Goal: Complete application form

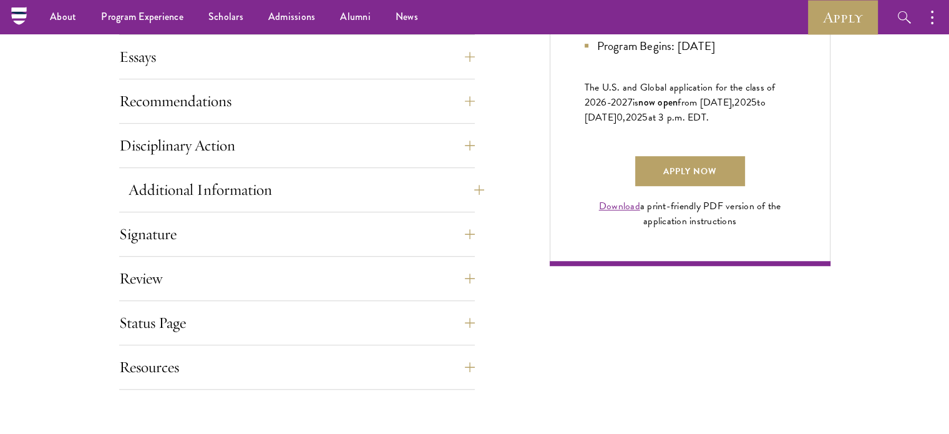
scroll to position [854, 0]
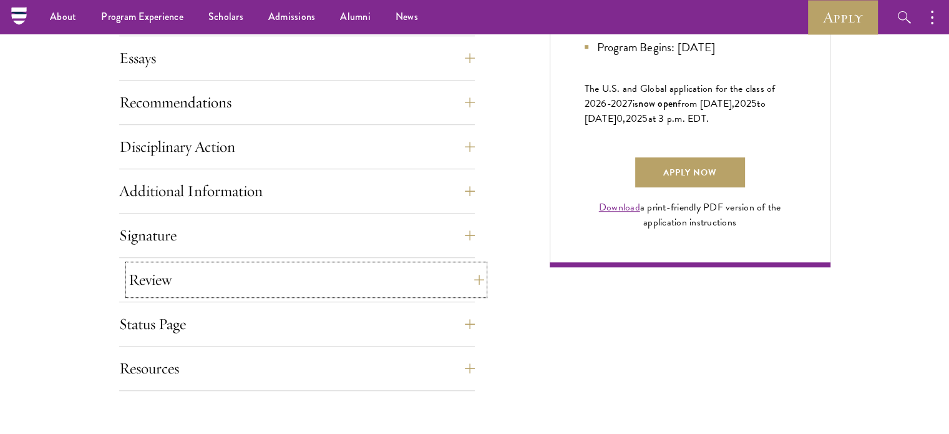
click at [144, 282] on button "Review" at bounding box center [307, 280] width 356 height 30
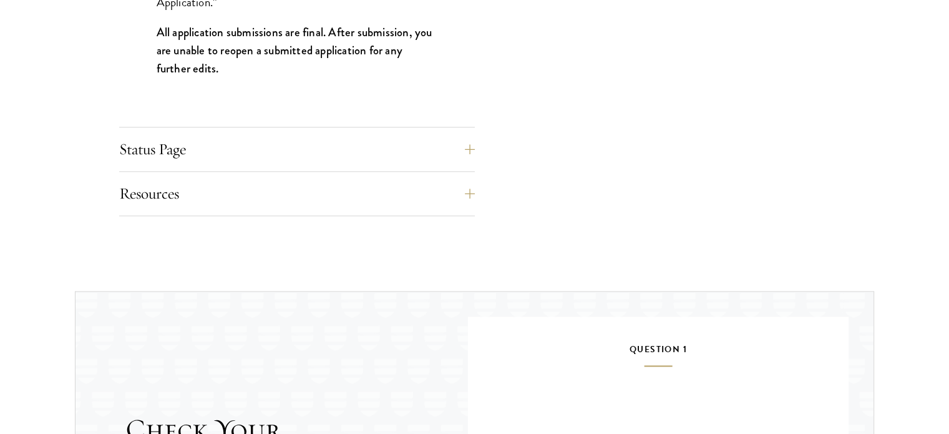
scroll to position [1453, 0]
click at [147, 152] on button "Status Page" at bounding box center [307, 149] width 356 height 30
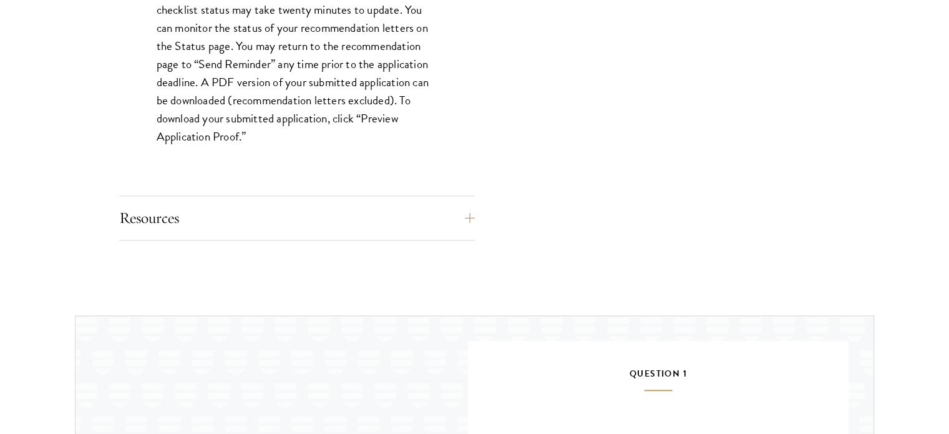
scroll to position [1318, 0]
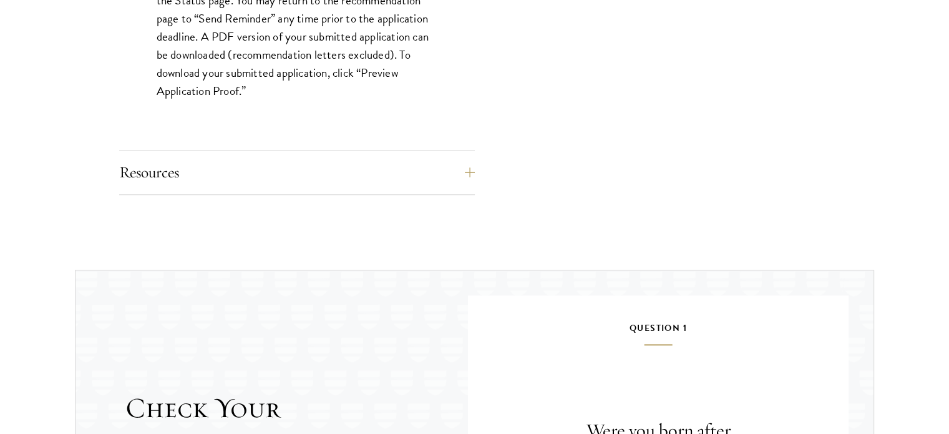
click at [277, 177] on button "Resources" at bounding box center [307, 172] width 356 height 30
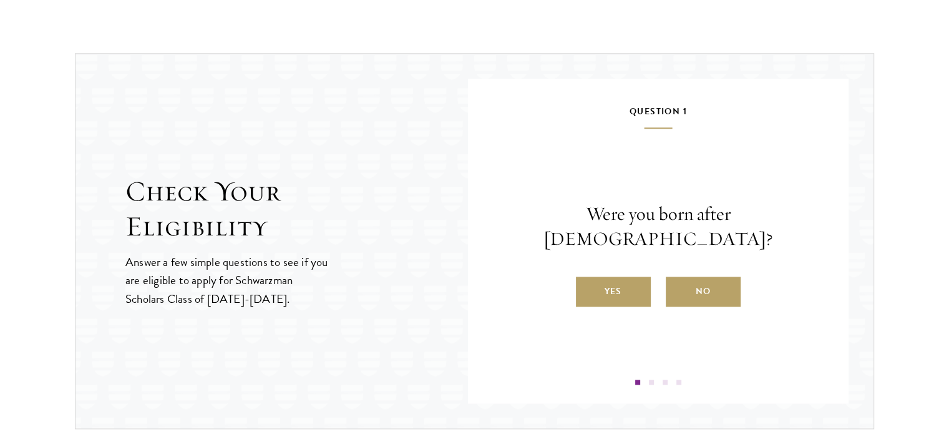
scroll to position [1443, 0]
click at [638, 279] on label "Yes" at bounding box center [613, 291] width 75 height 30
click at [587, 279] on input "Yes" at bounding box center [581, 282] width 11 height 11
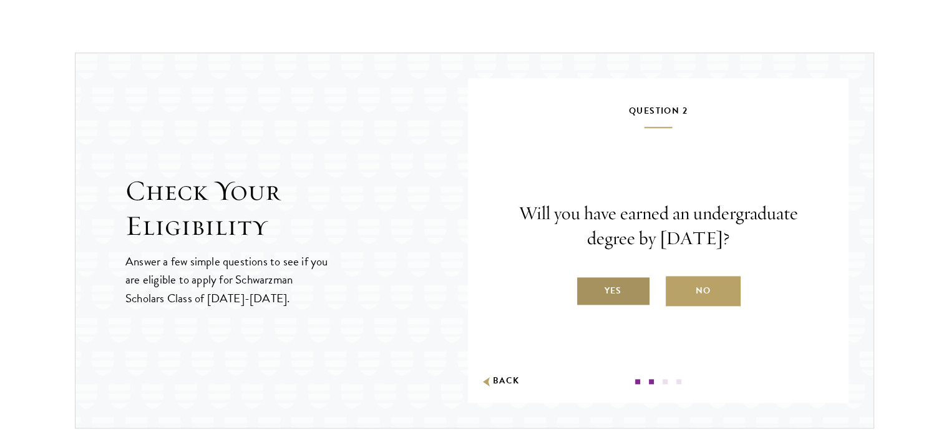
click at [625, 295] on label "Yes" at bounding box center [613, 291] width 75 height 30
click at [587, 288] on input "Yes" at bounding box center [581, 282] width 11 height 11
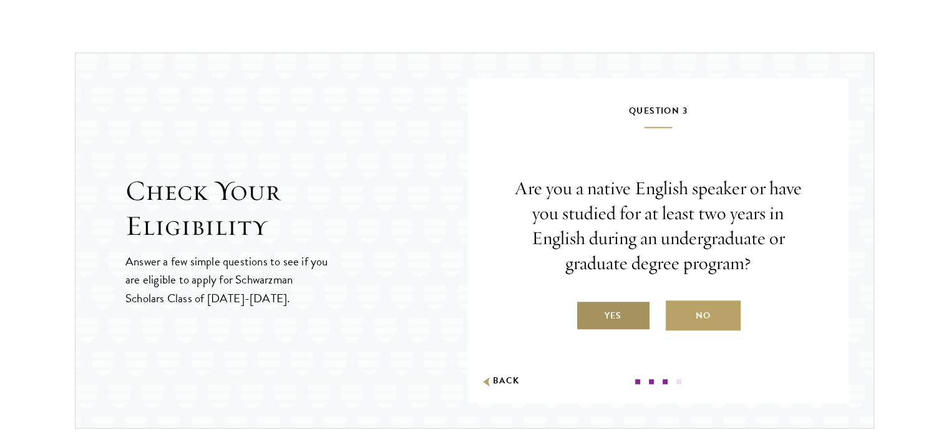
click at [636, 316] on label "Yes" at bounding box center [613, 315] width 75 height 30
click at [587, 313] on input "Yes" at bounding box center [581, 307] width 11 height 11
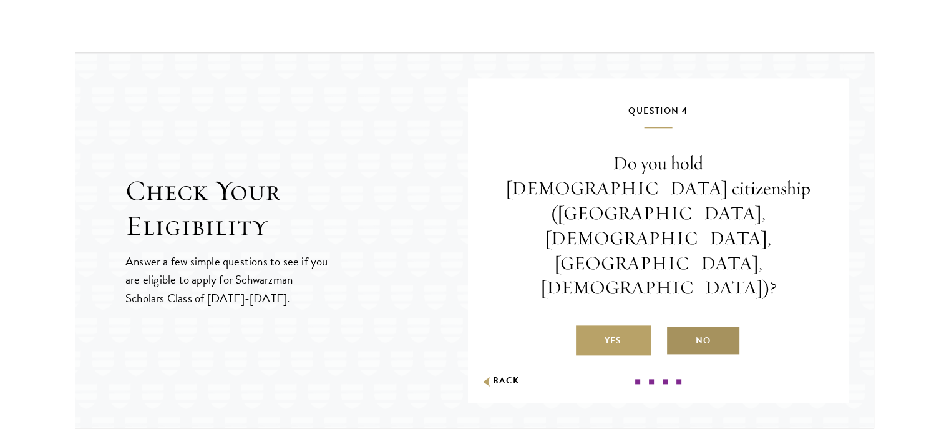
click at [706, 325] on label "No" at bounding box center [703, 340] width 75 height 30
click at [677, 327] on input "No" at bounding box center [671, 332] width 11 height 11
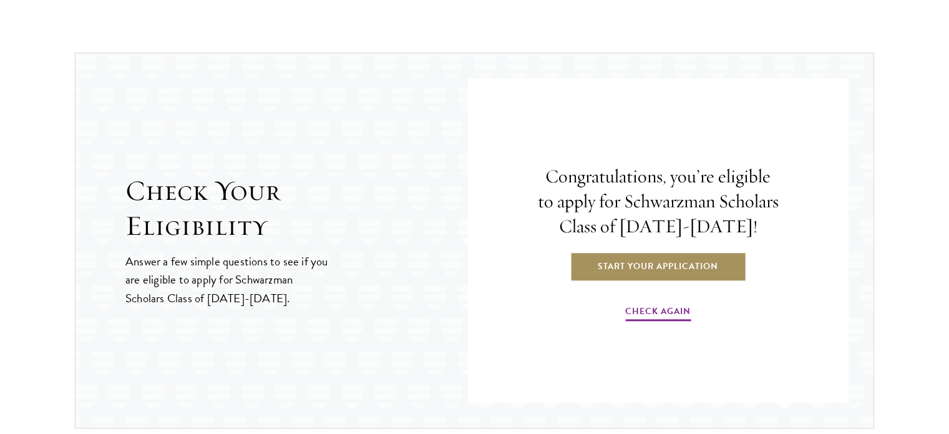
click at [638, 264] on link "Start Your Application" at bounding box center [658, 266] width 177 height 30
